Goal: Information Seeking & Learning: Learn about a topic

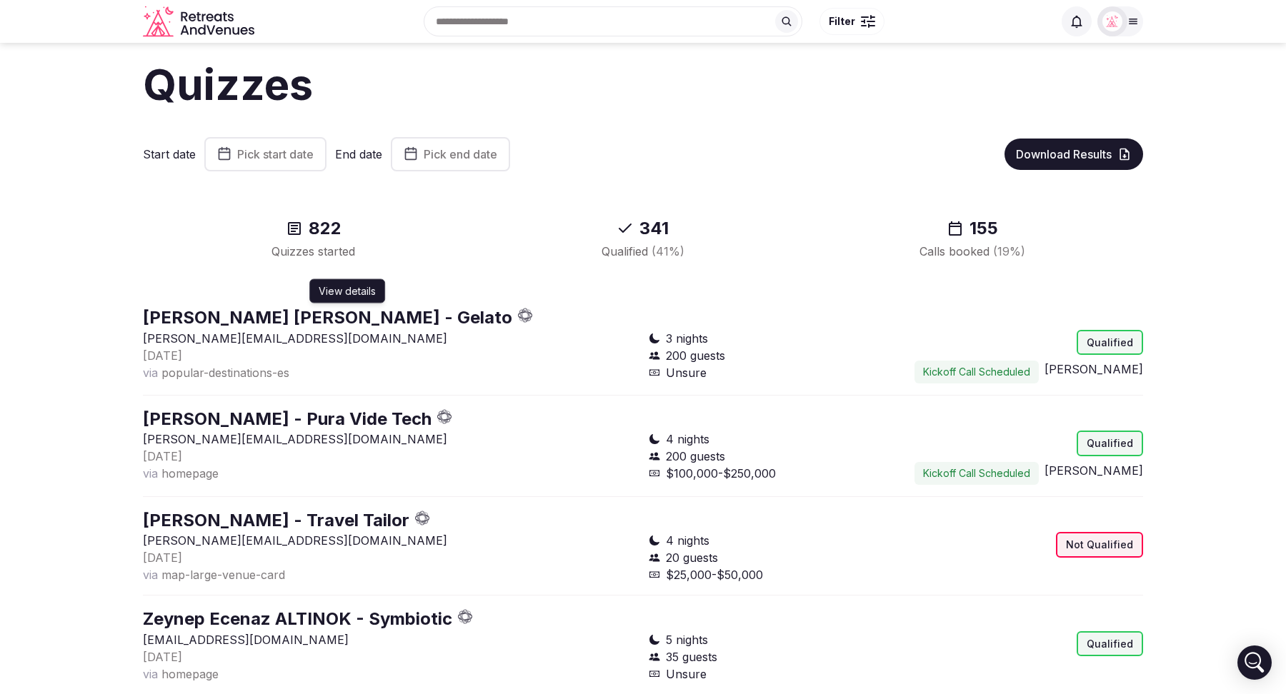
click at [281, 318] on link "Selin Sarhon Gerson - Gelato" at bounding box center [327, 317] width 369 height 21
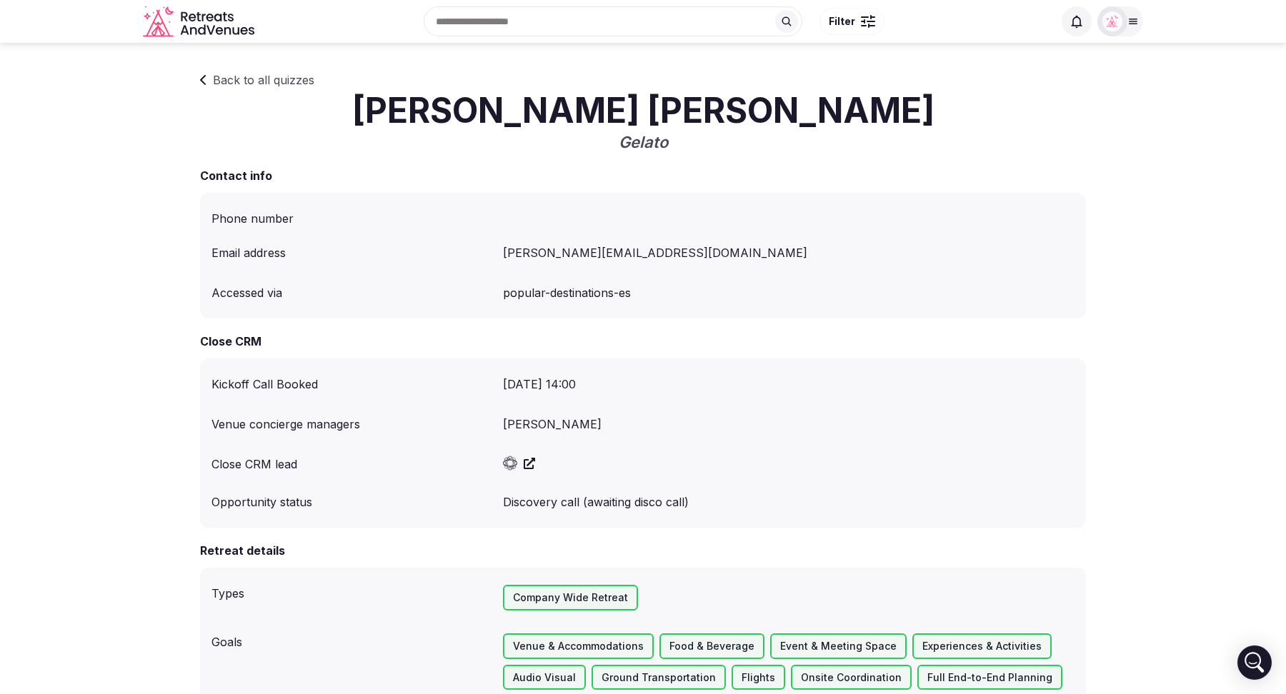
click at [206, 84] on icon at bounding box center [203, 79] width 7 height 11
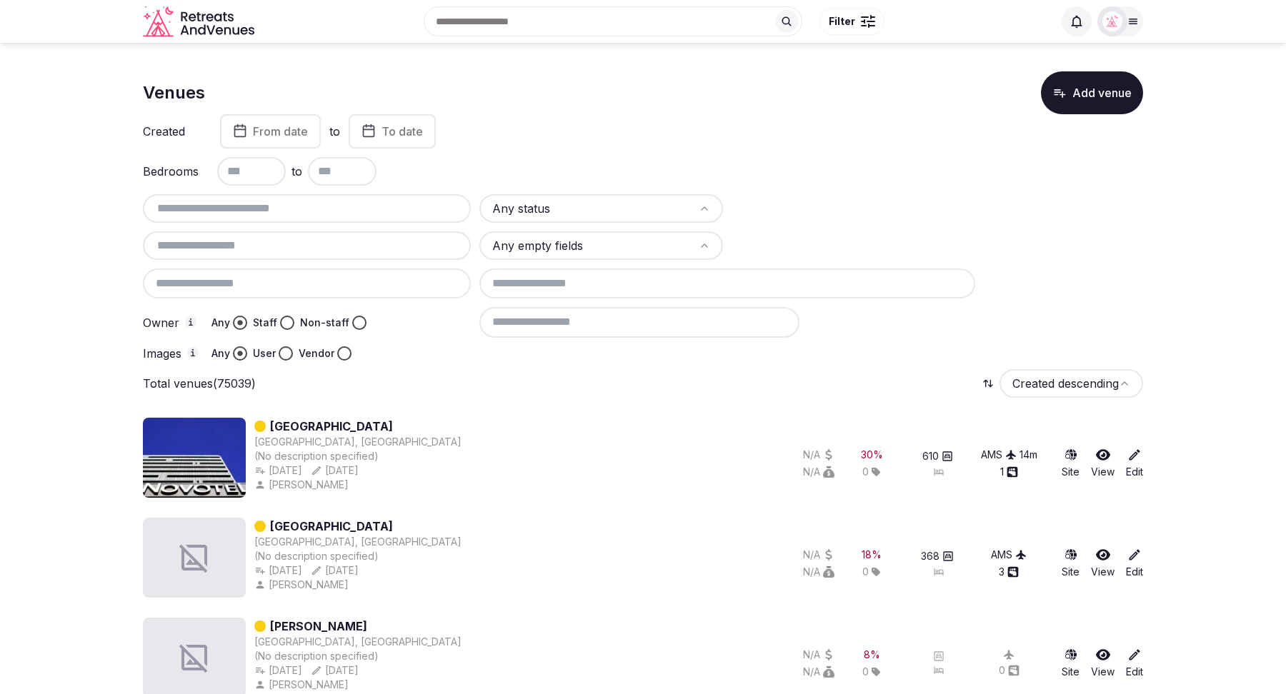
click at [559, 335] on input at bounding box center [639, 322] width 320 height 30
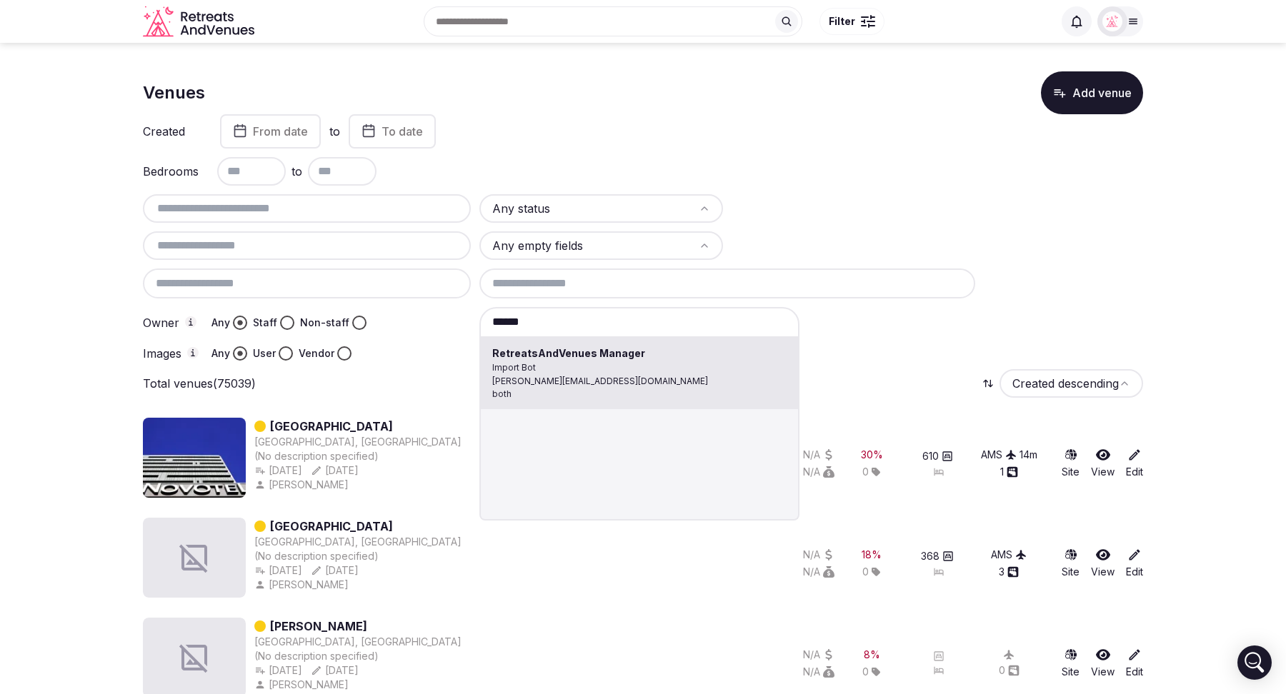
type input "**********"
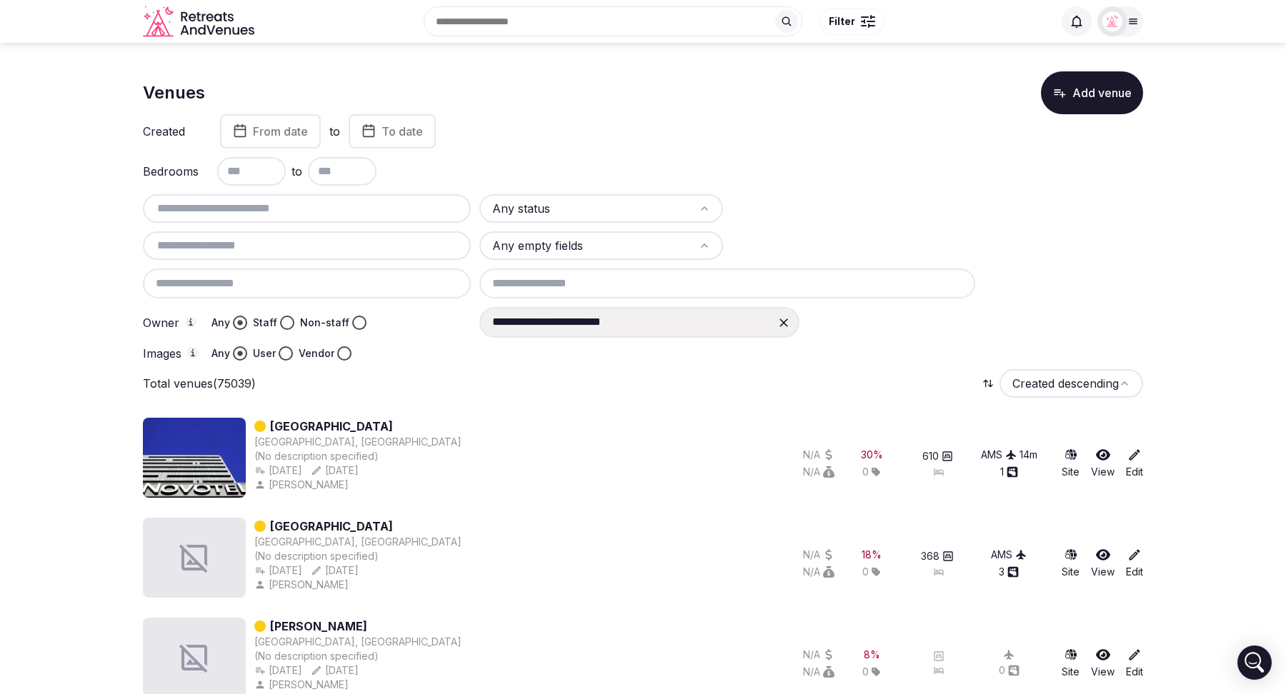
click at [781, 324] on icon at bounding box center [784, 323] width 9 height 9
click at [575, 332] on input at bounding box center [639, 322] width 320 height 30
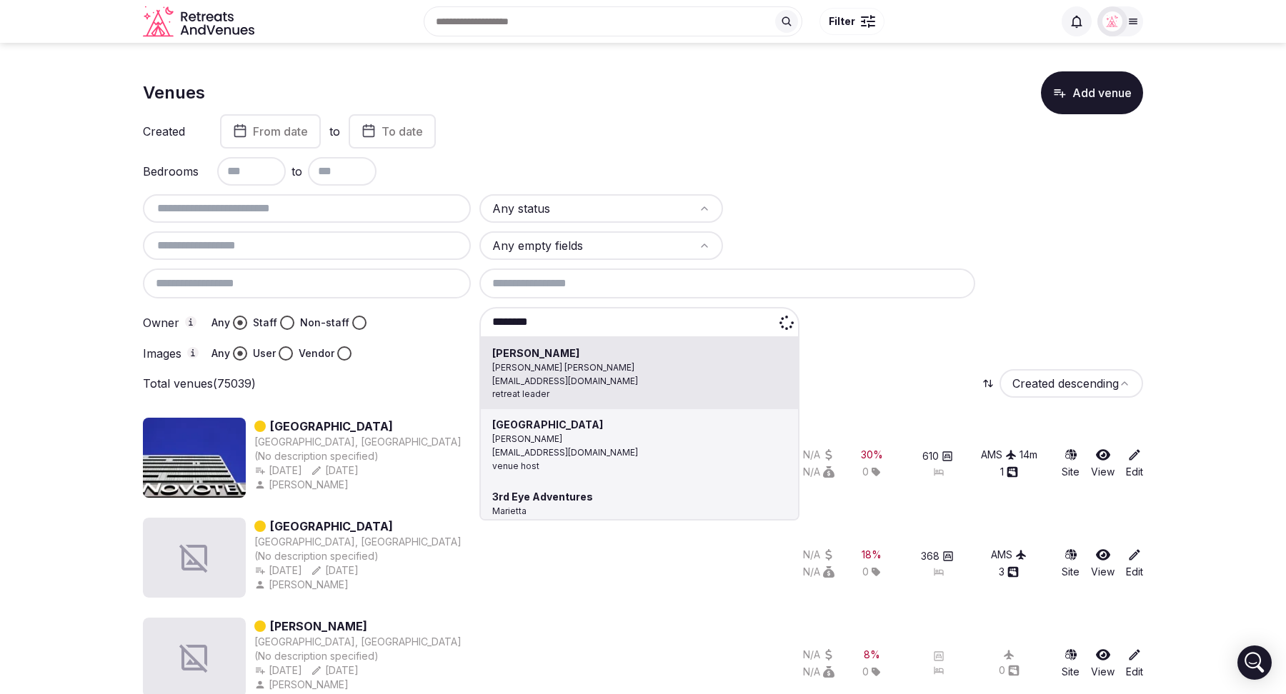
type input "*********"
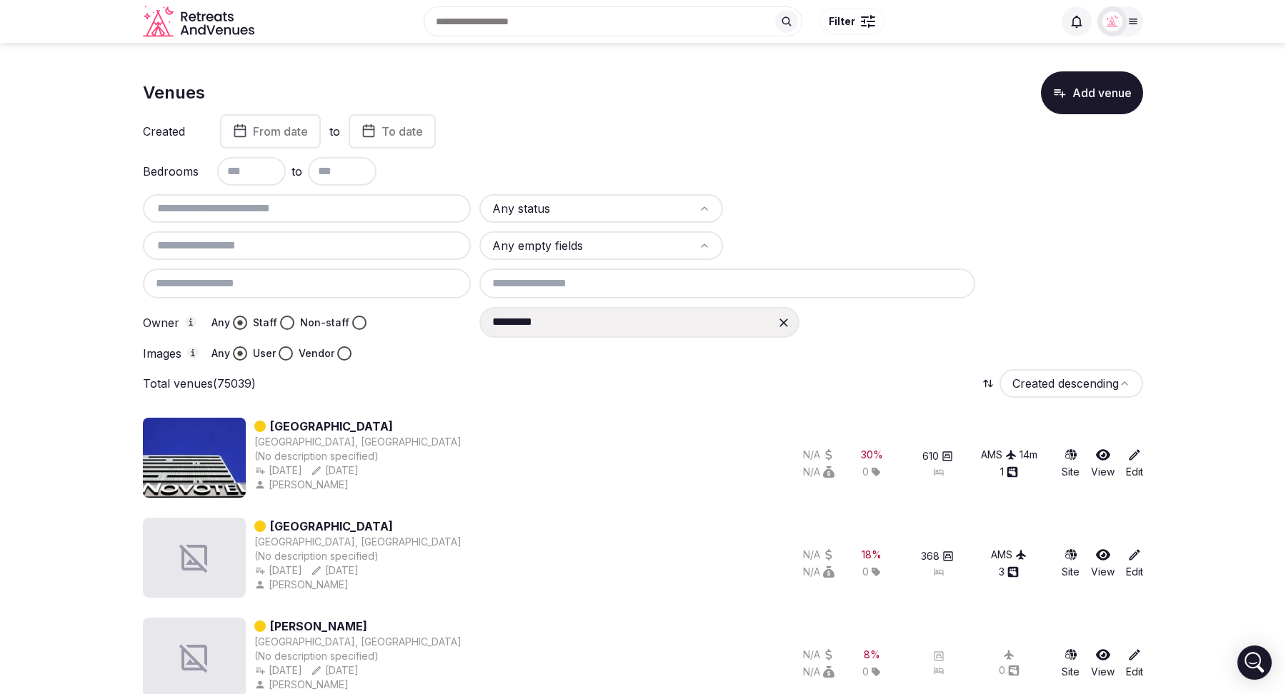
click at [782, 320] on icon at bounding box center [784, 323] width 9 height 9
click at [552, 327] on input at bounding box center [639, 322] width 320 height 30
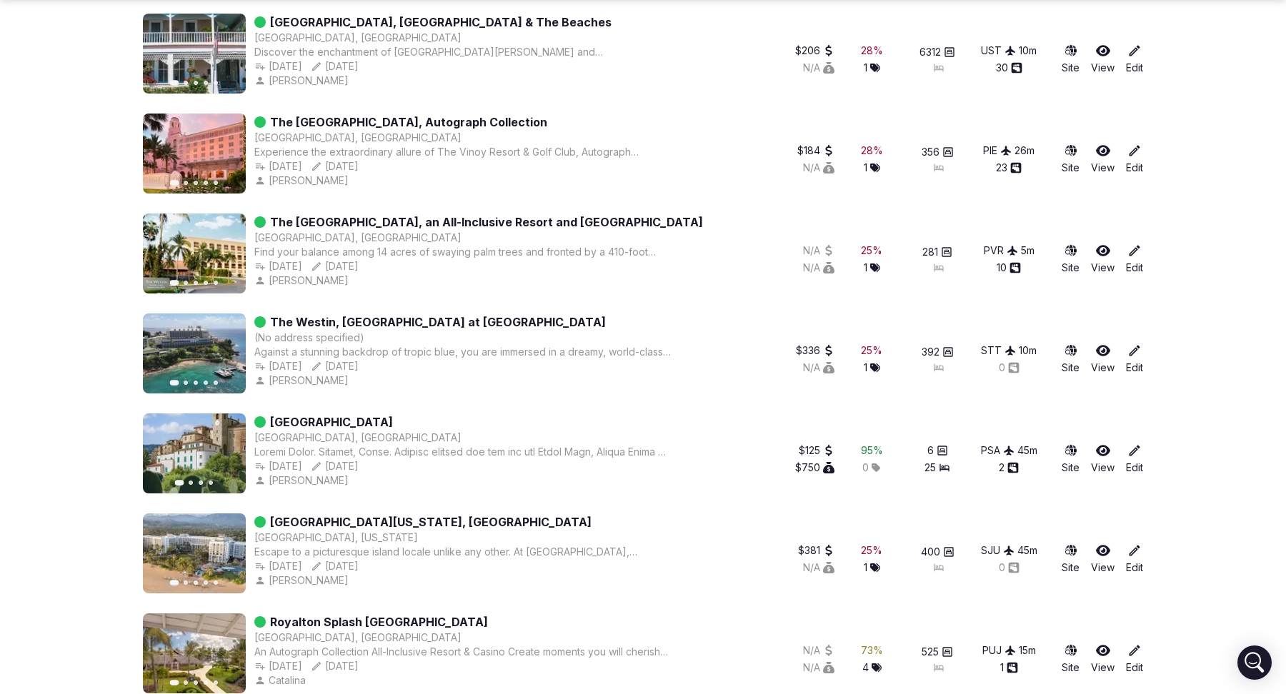
scroll to position [1988, 0]
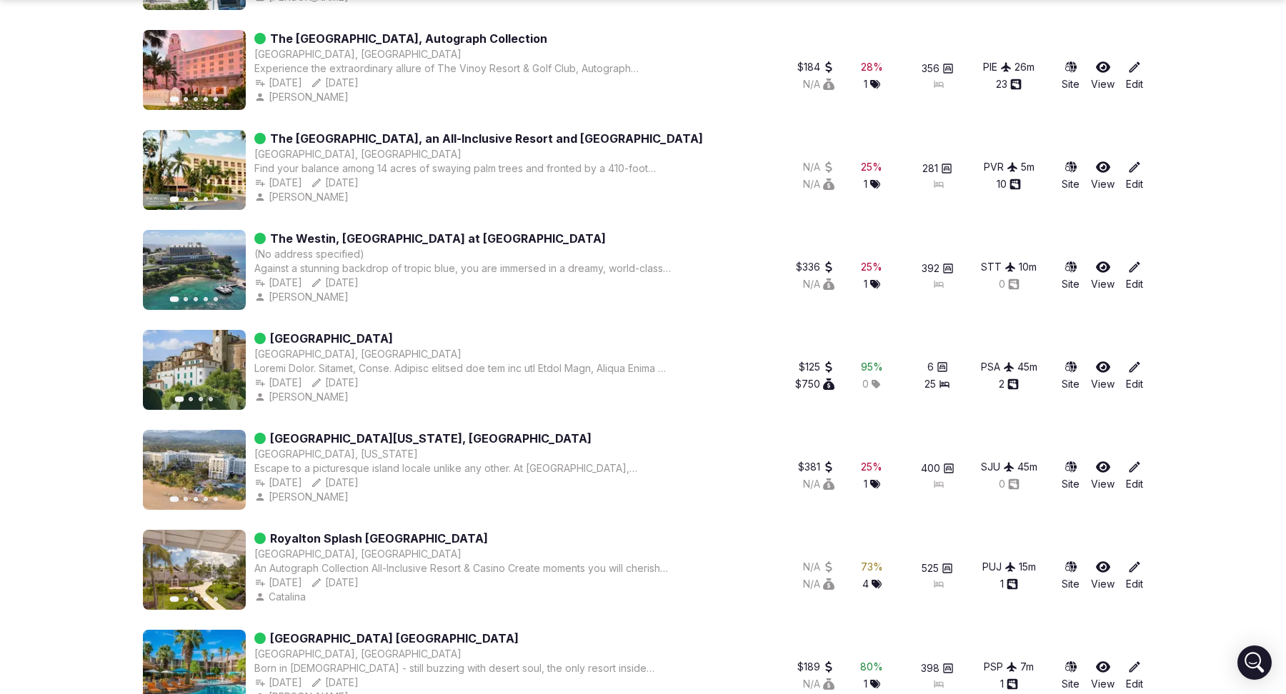
click at [225, 369] on icon "button" at bounding box center [225, 369] width 11 height 11
click at [314, 334] on link "[GEOGRAPHIC_DATA]" at bounding box center [331, 338] width 123 height 17
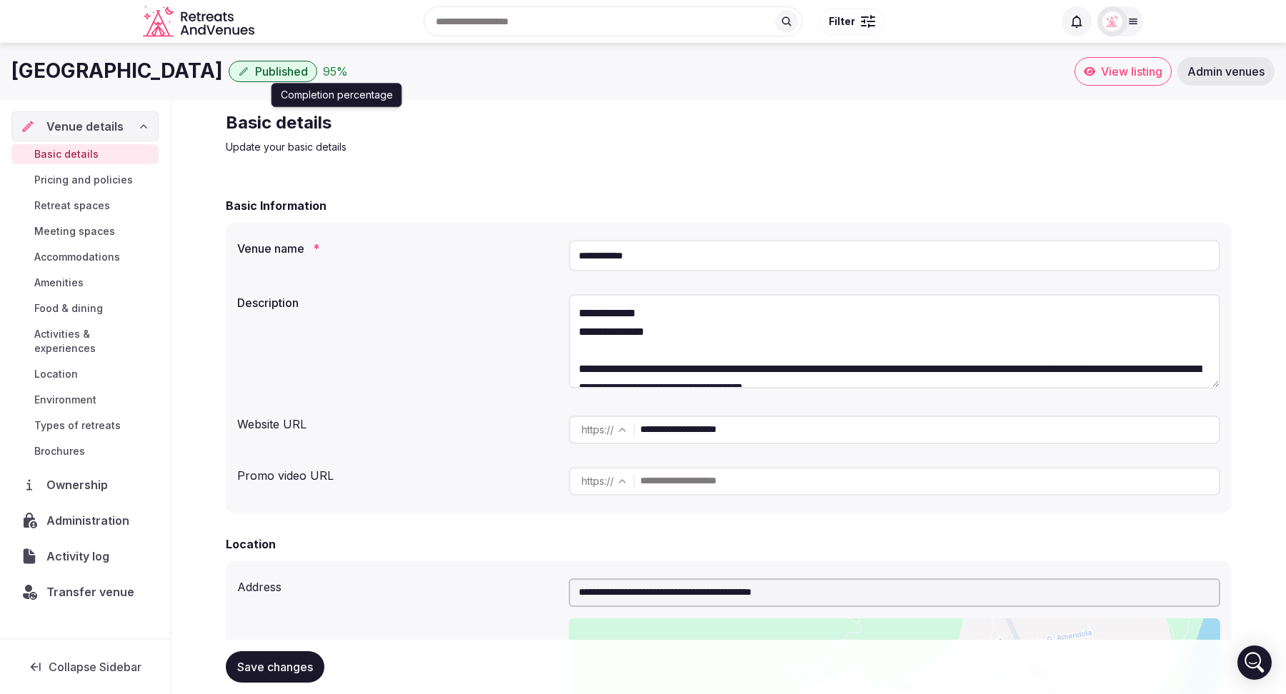
click at [323, 72] on div "95 %" at bounding box center [335, 71] width 25 height 17
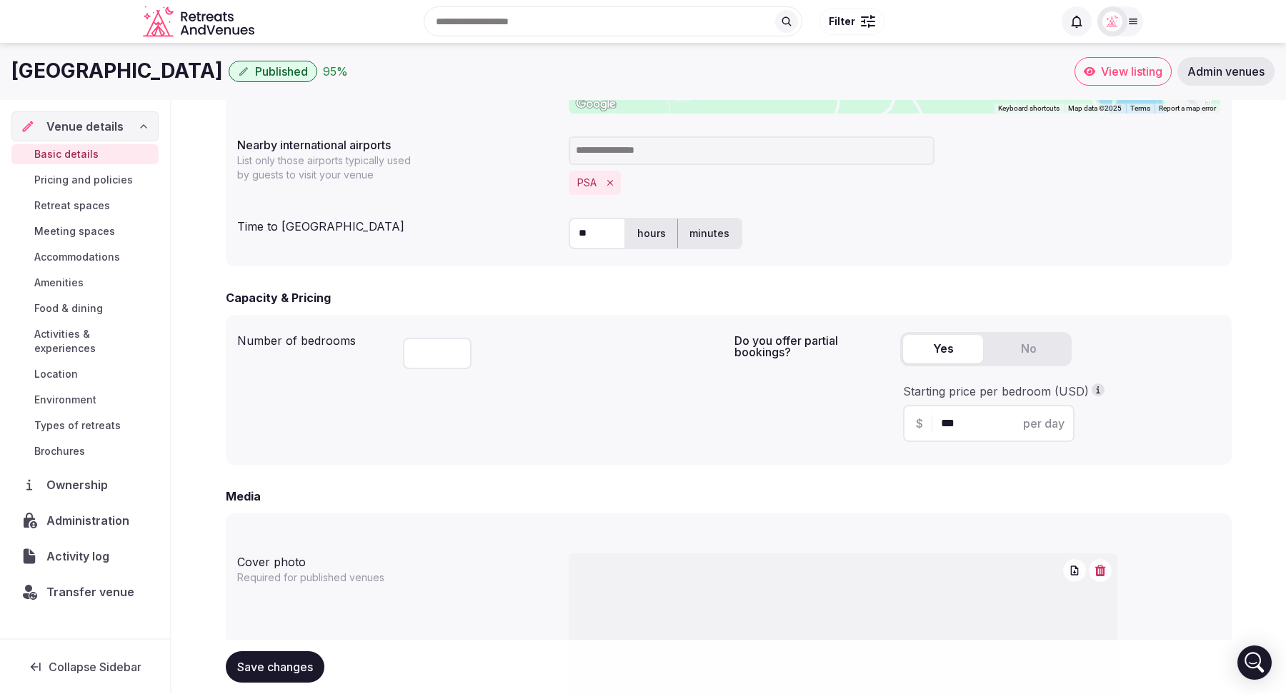
scroll to position [555, 0]
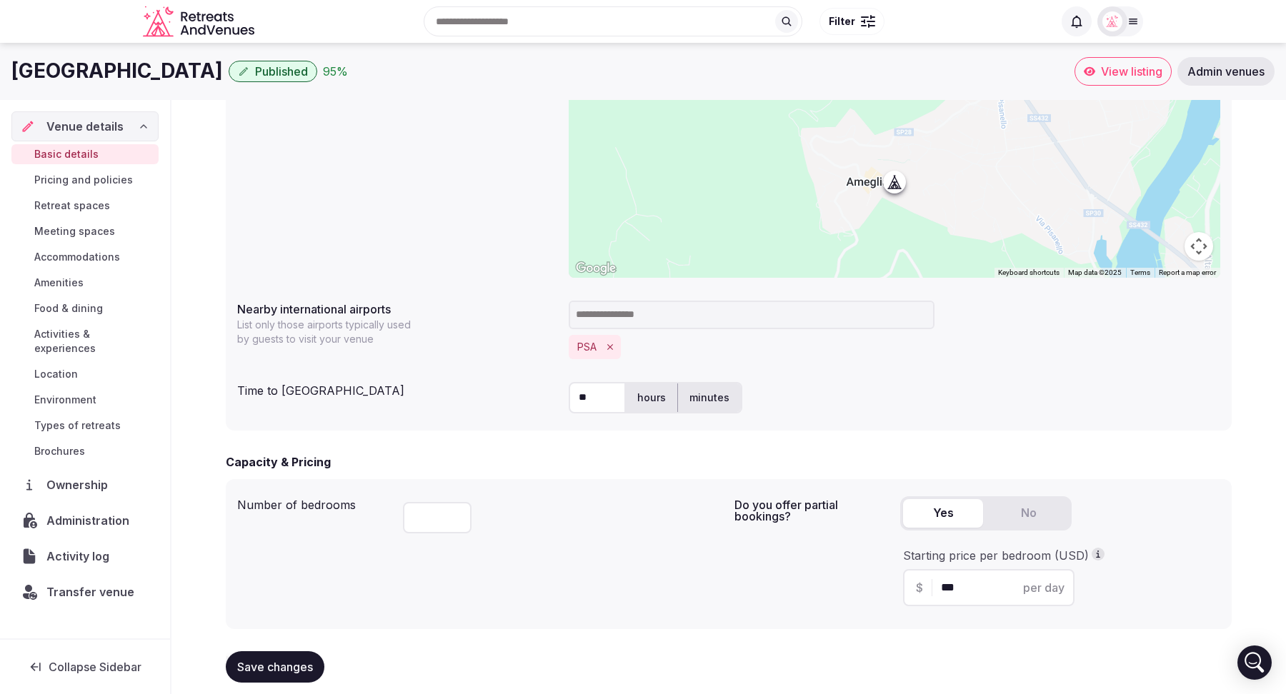
click at [1102, 76] on span "View listing" at bounding box center [1131, 71] width 61 height 14
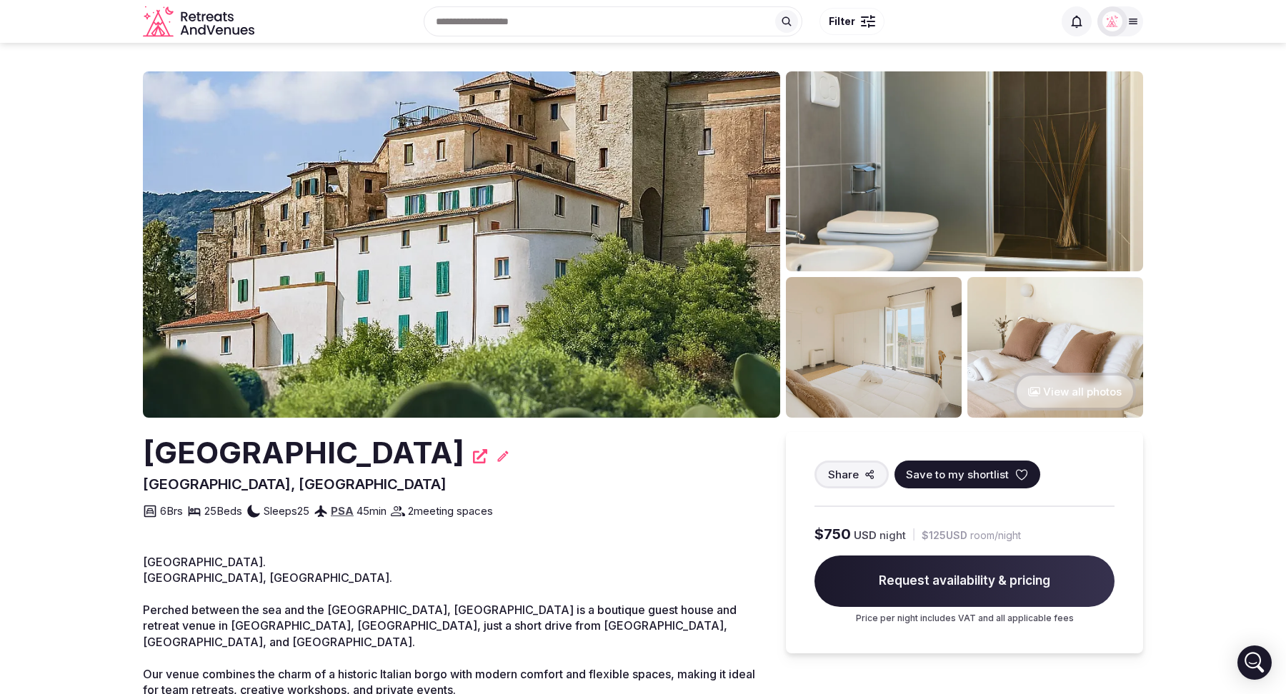
click at [855, 469] on span "Share" at bounding box center [843, 474] width 31 height 15
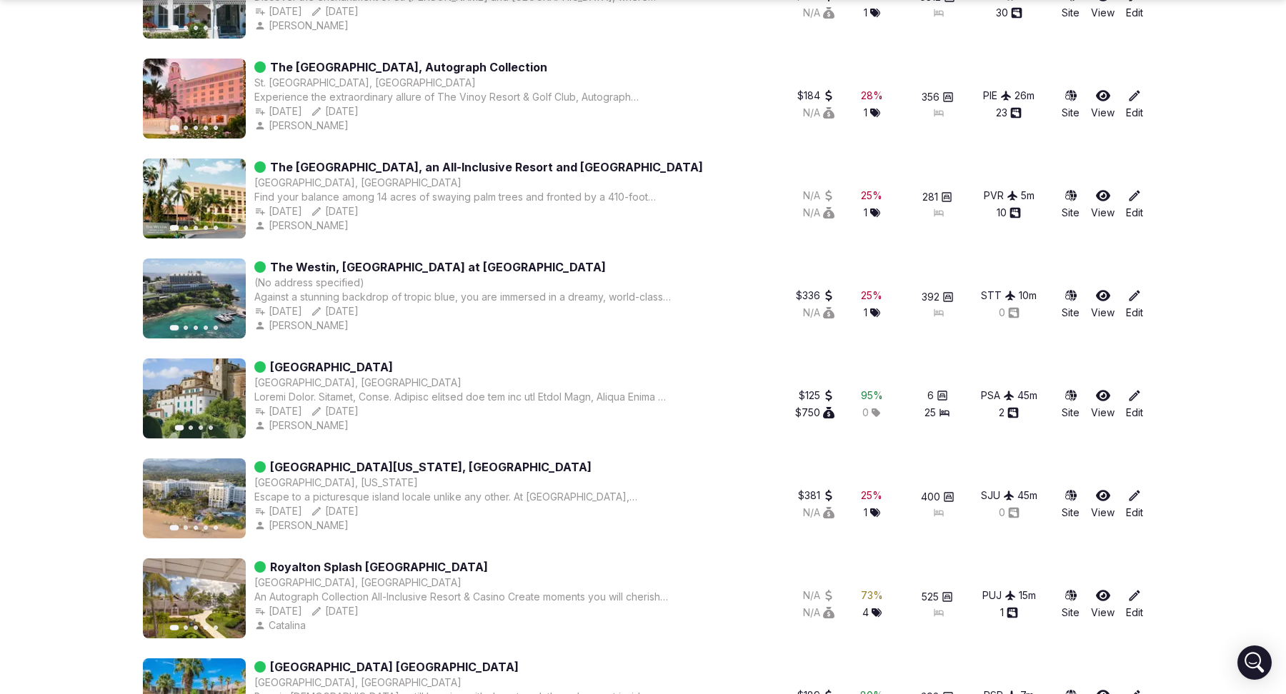
scroll to position [2026, 0]
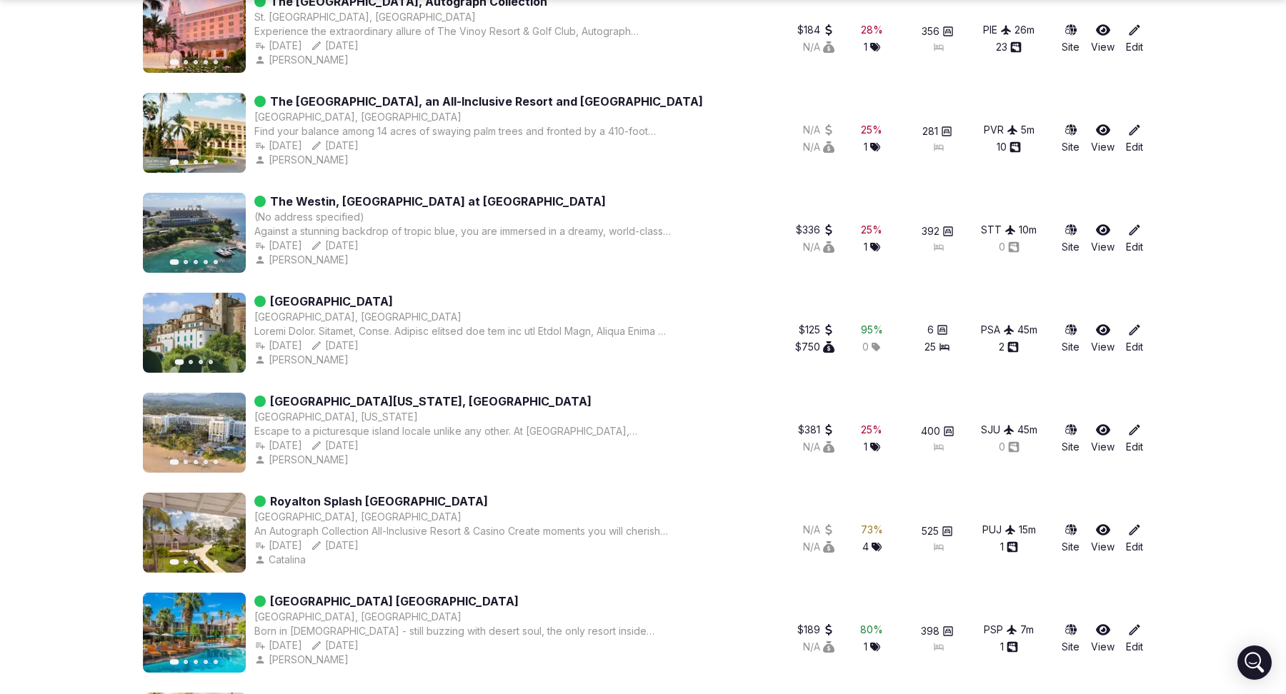
click at [1135, 329] on icon at bounding box center [1135, 329] width 11 height 11
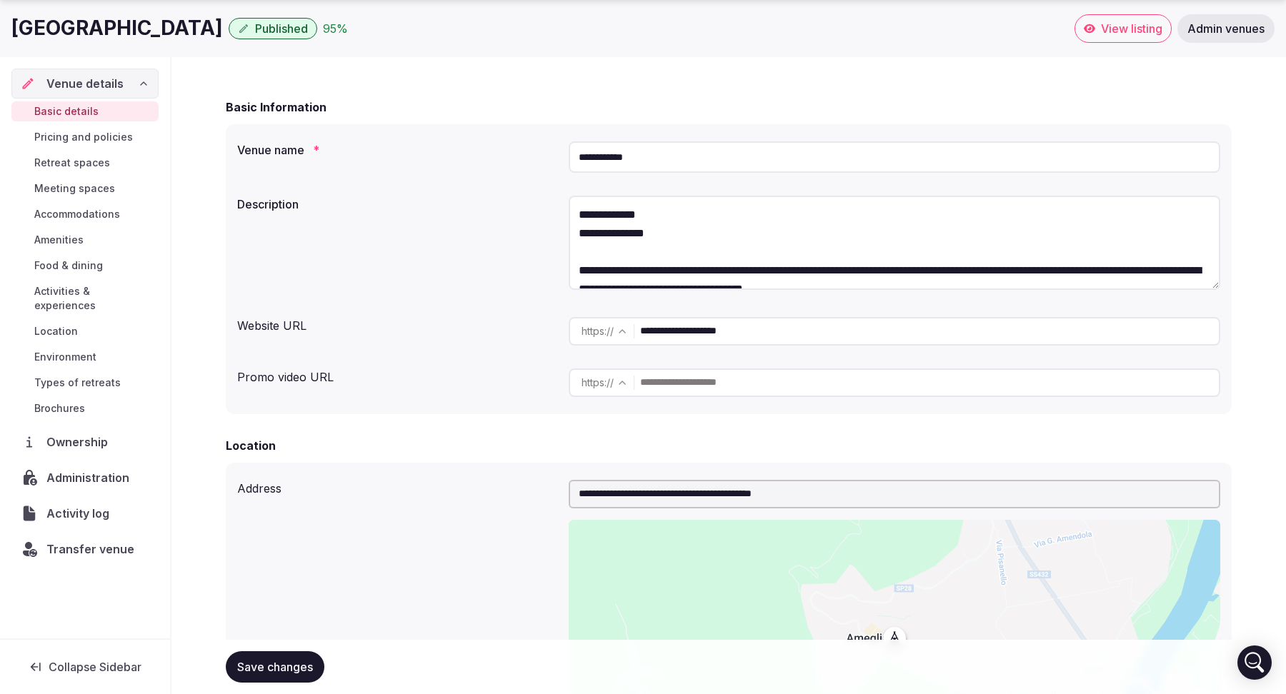
scroll to position [109, 0]
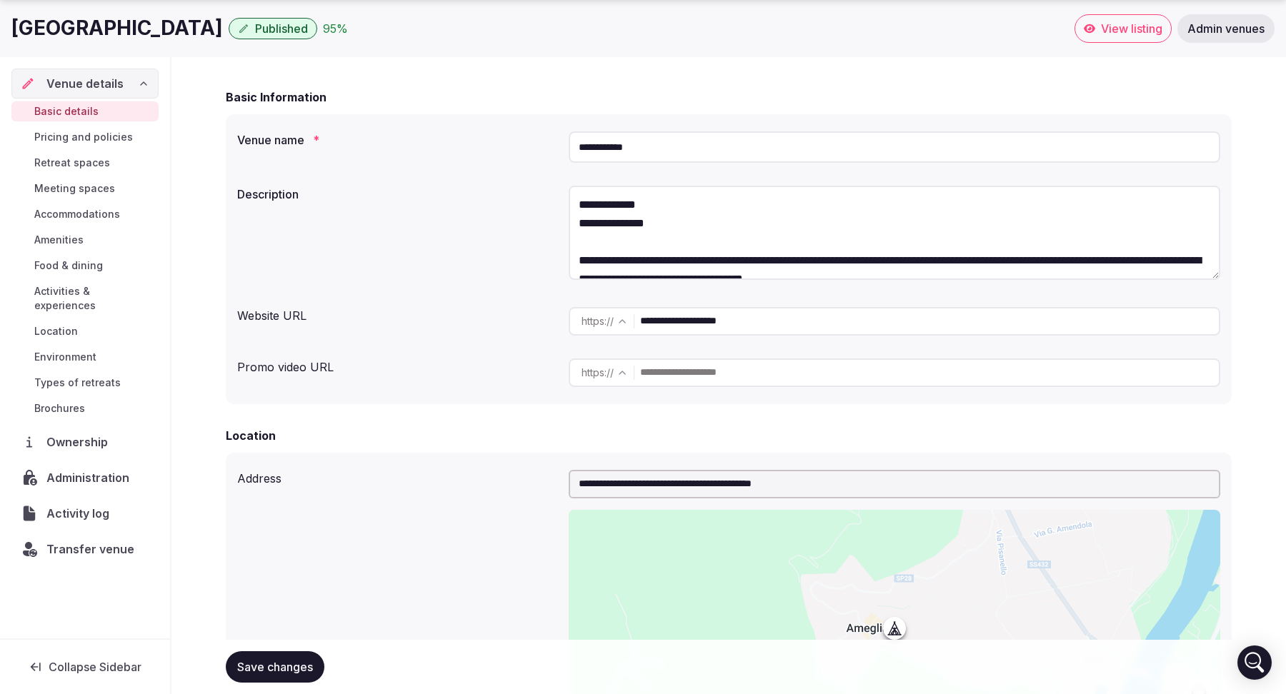
click at [76, 182] on span "Meeting spaces" at bounding box center [74, 188] width 81 height 14
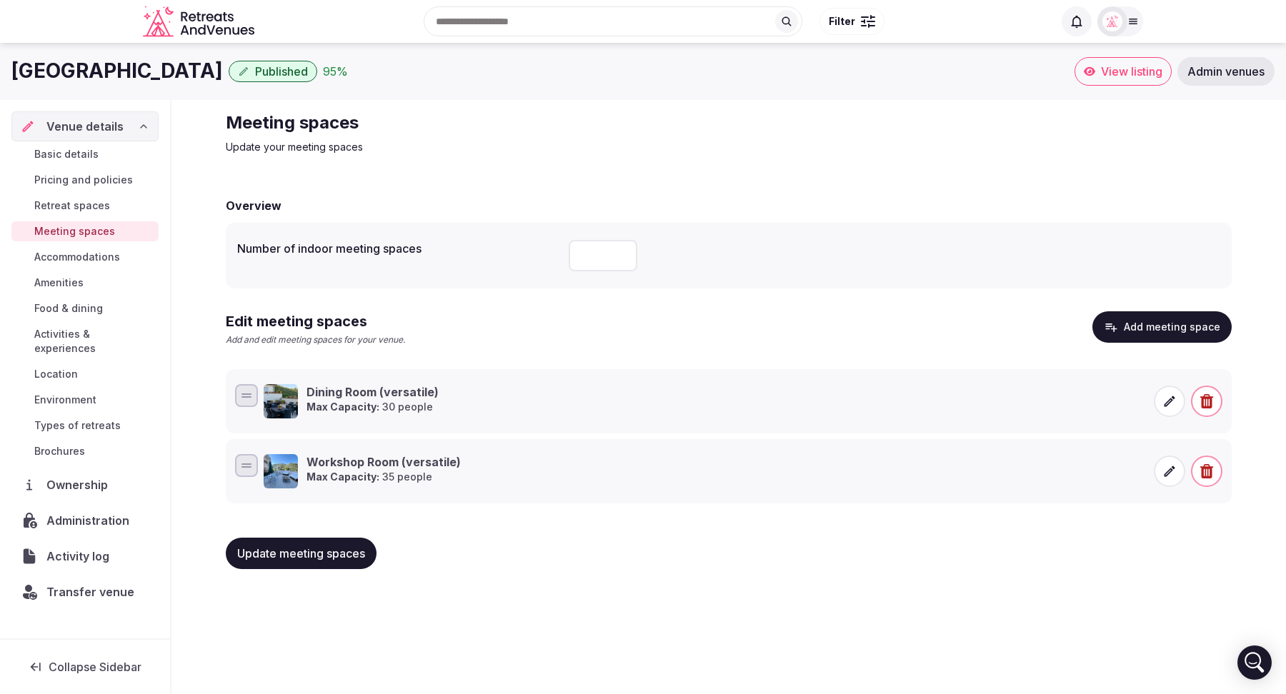
click at [84, 304] on span "Food & dining" at bounding box center [68, 309] width 69 height 14
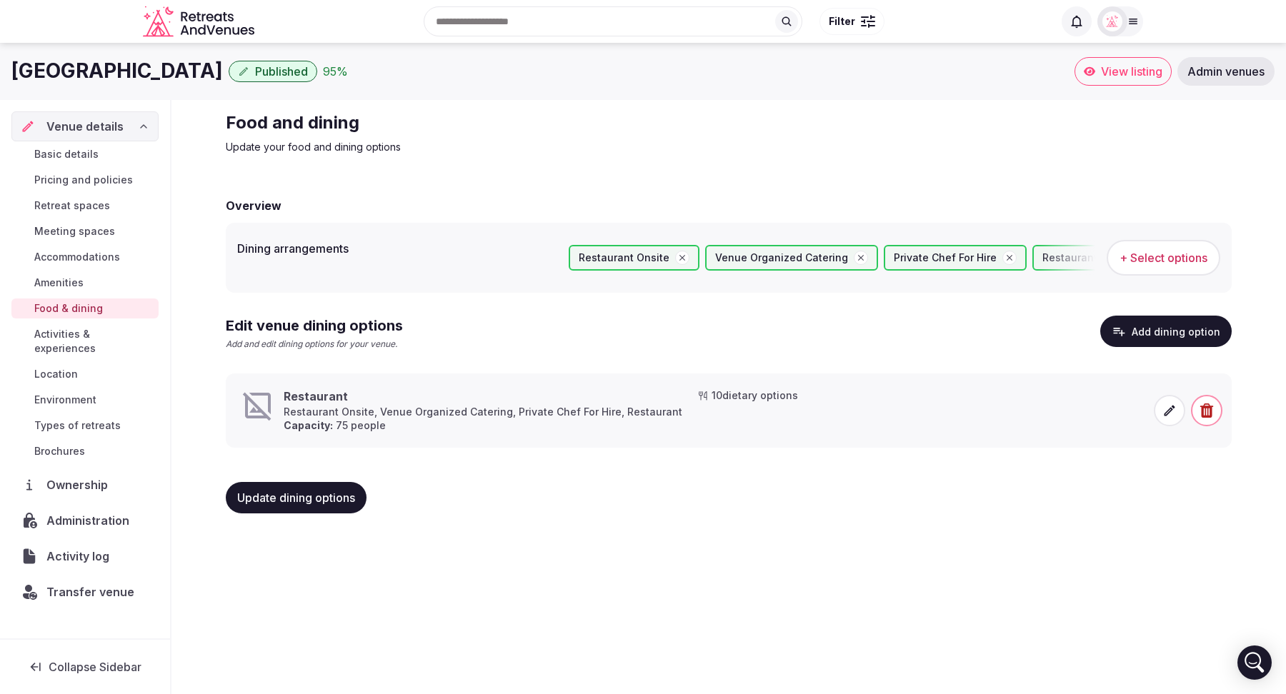
click at [88, 231] on span "Meeting spaces" at bounding box center [74, 231] width 81 height 14
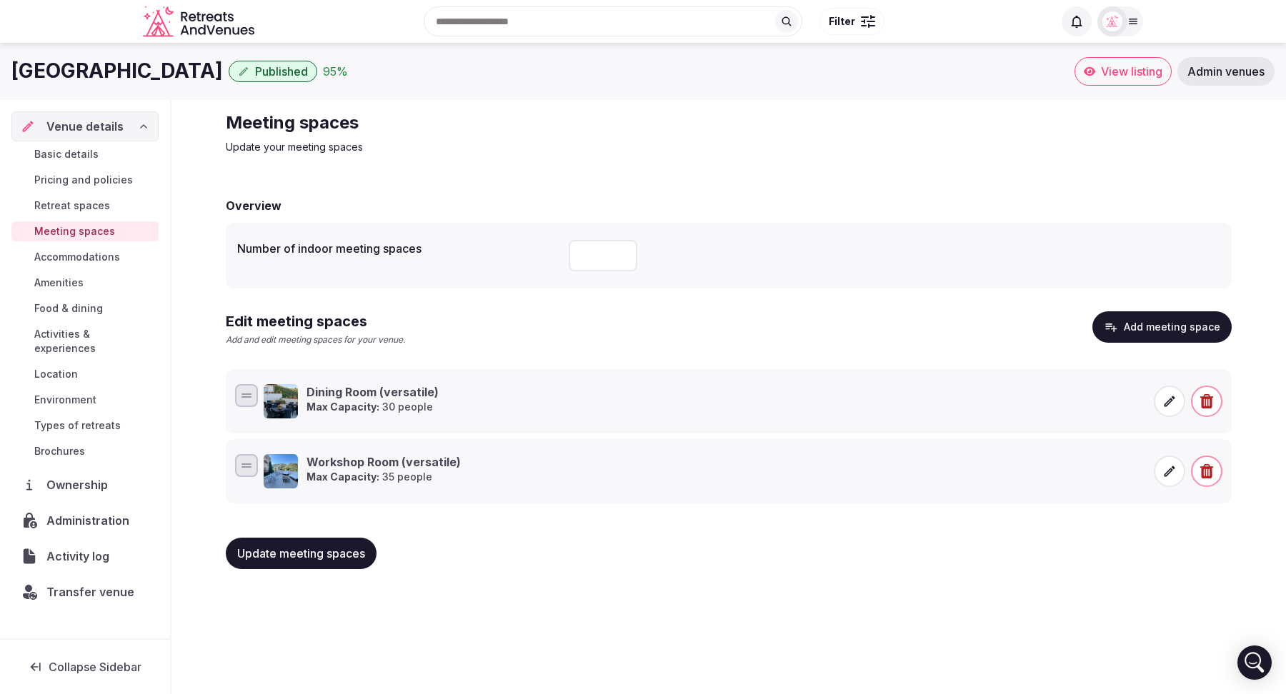
click at [64, 334] on span "Activities & experiences" at bounding box center [93, 341] width 119 height 29
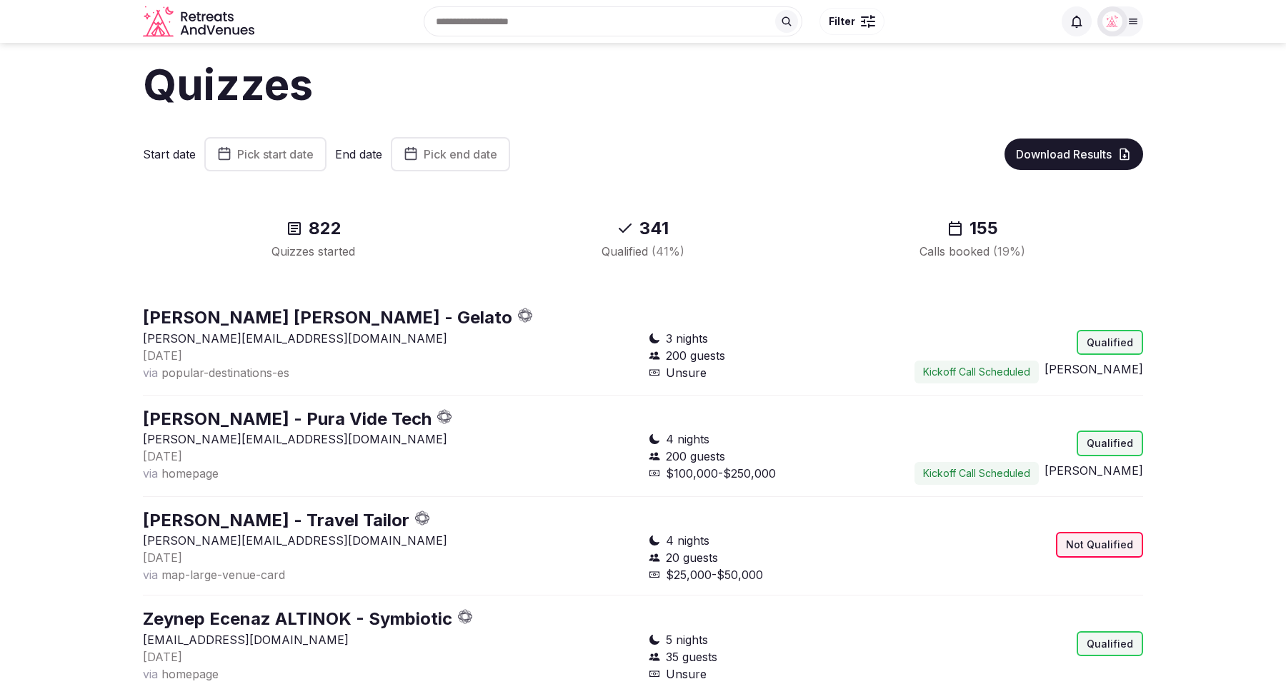
click at [266, 557] on div "[DATE]" at bounding box center [390, 557] width 494 height 17
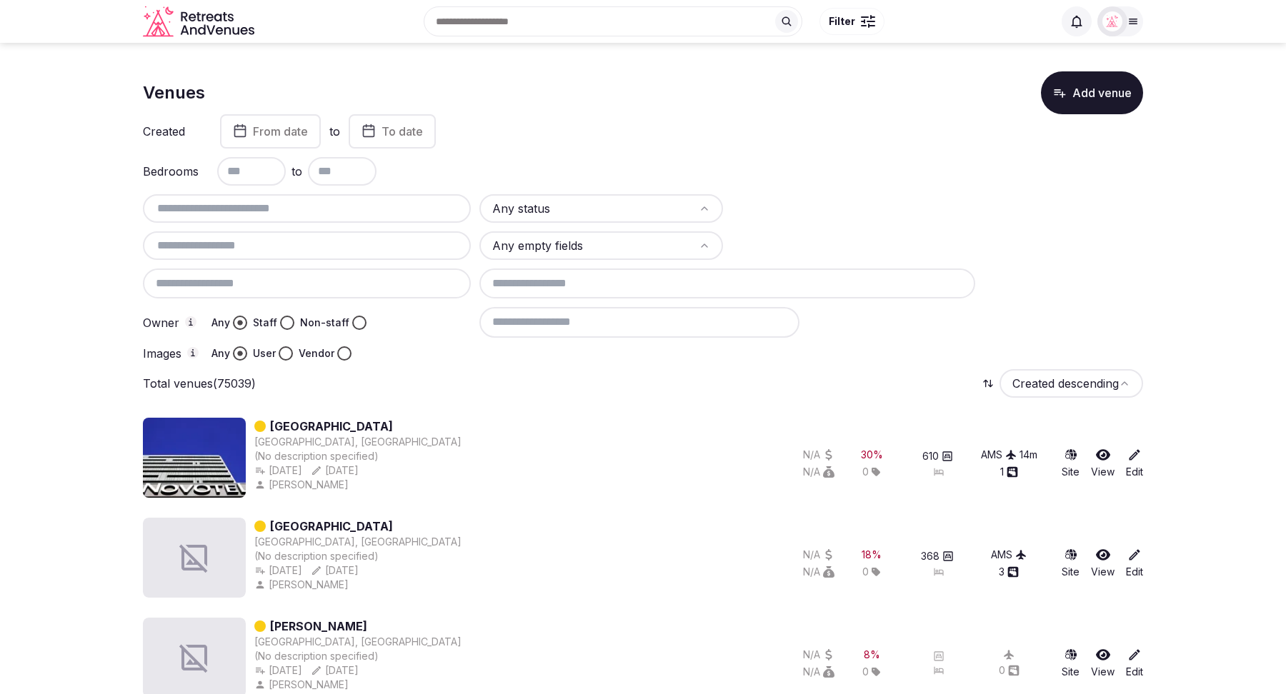
click at [542, 329] on input at bounding box center [639, 322] width 320 height 30
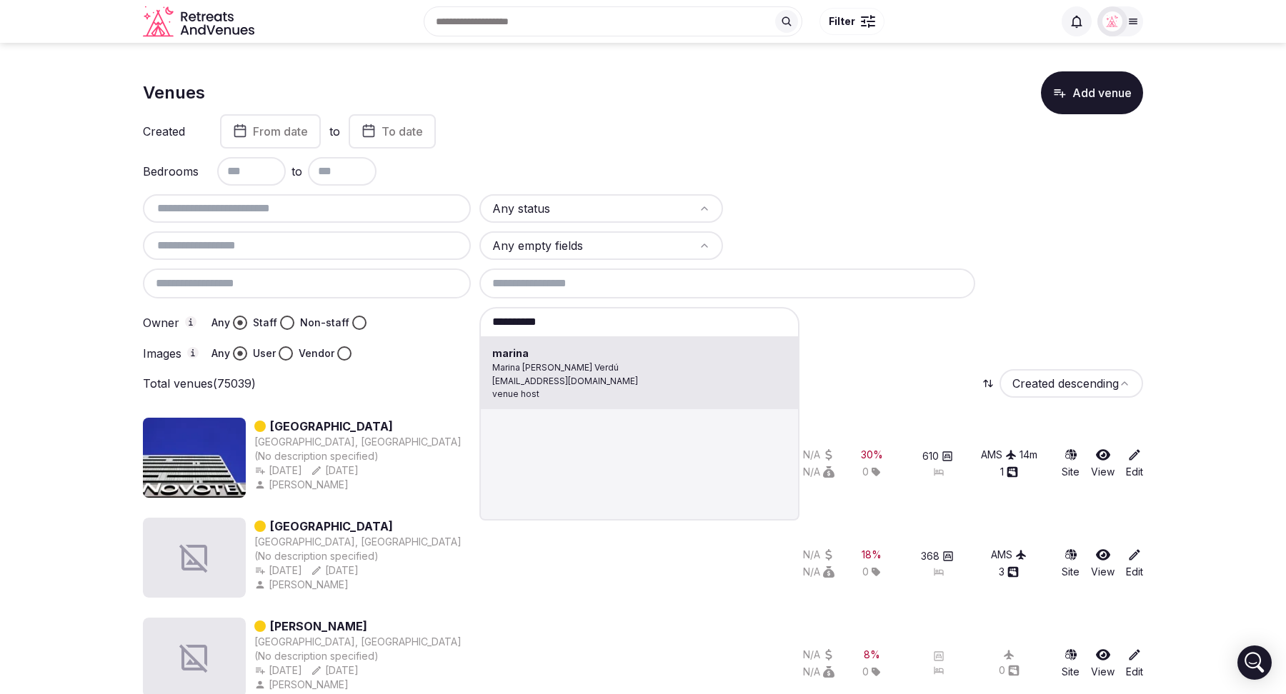
type input "******"
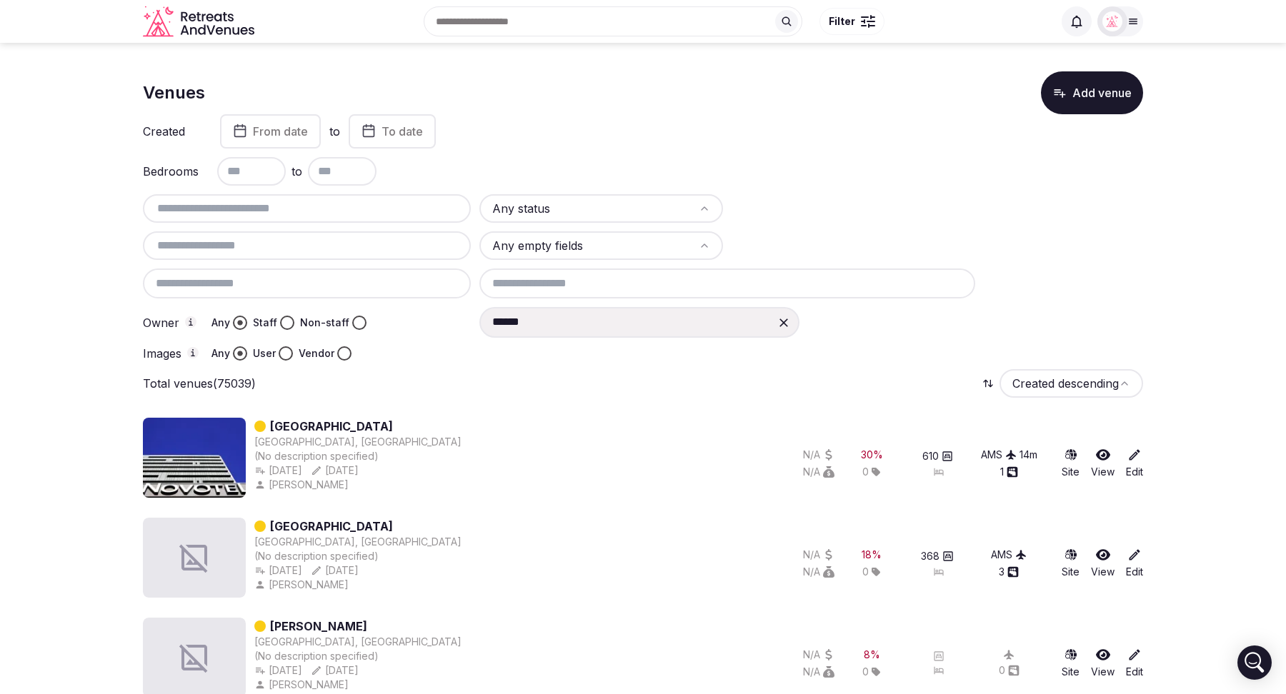
click at [785, 319] on icon at bounding box center [784, 323] width 14 height 14
click at [653, 210] on html "Recent searches [GEOGRAPHIC_DATA], [GEOGRAPHIC_DATA] Search Popular Destination…" at bounding box center [643, 347] width 1286 height 694
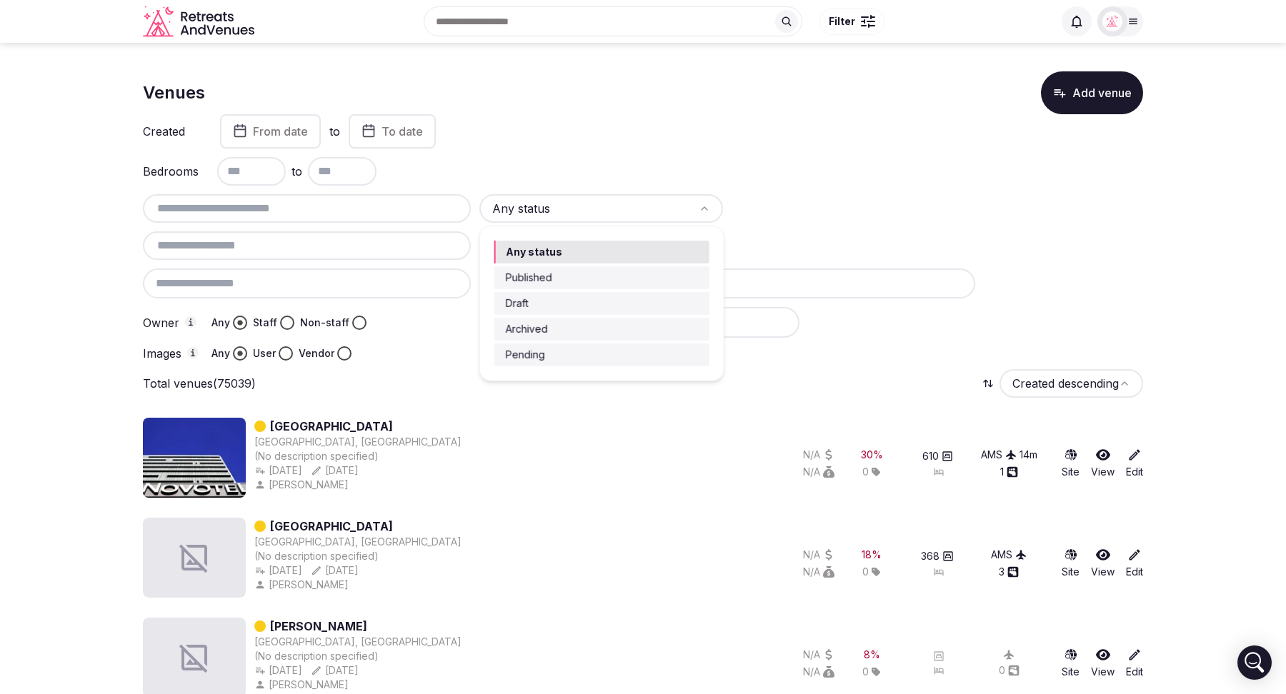
click at [807, 159] on html "Recent searches [GEOGRAPHIC_DATA], [GEOGRAPHIC_DATA] Search Popular Destination…" at bounding box center [643, 347] width 1286 height 694
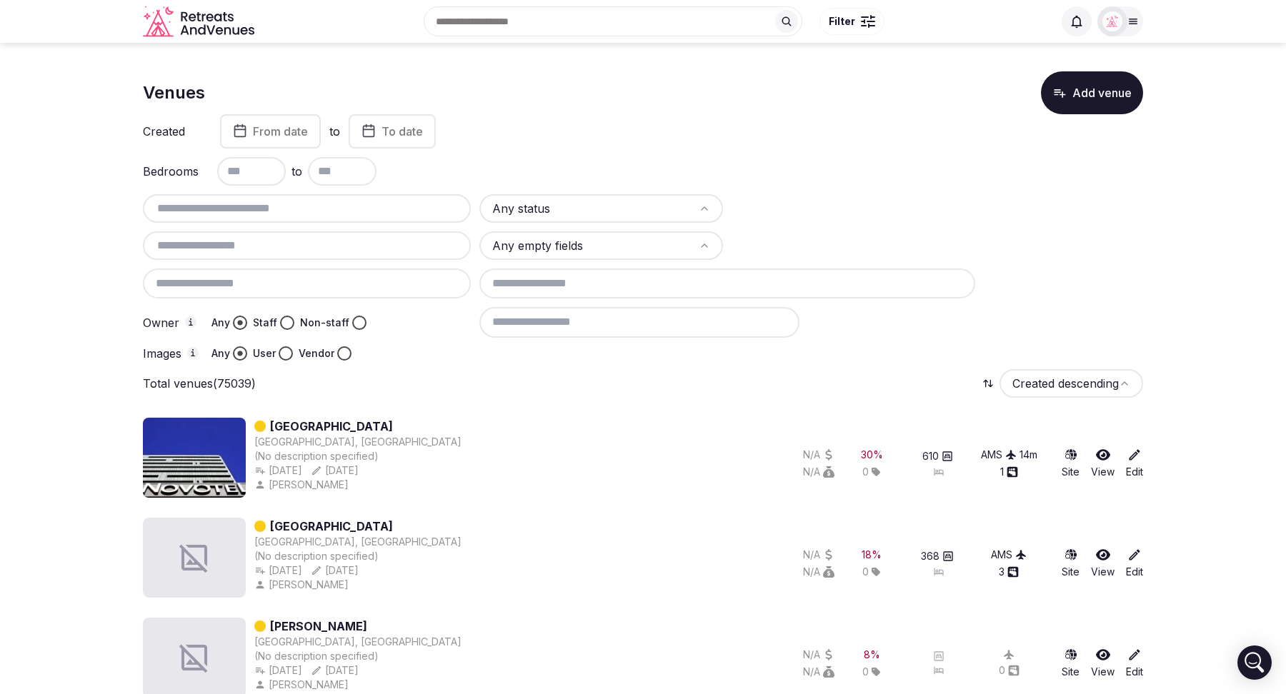
click at [632, 289] on input at bounding box center [727, 284] width 496 height 30
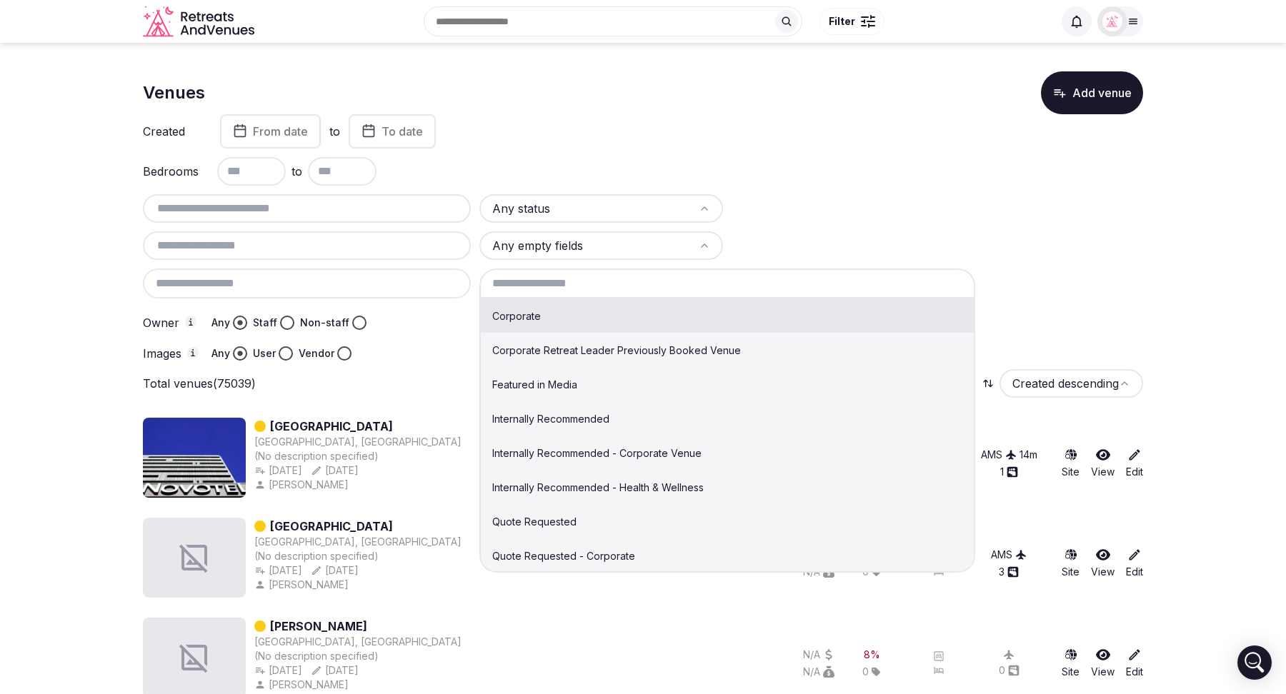
click at [626, 144] on div "Created From date to To date" at bounding box center [643, 131] width 1000 height 34
